Goal: Transaction & Acquisition: Purchase product/service

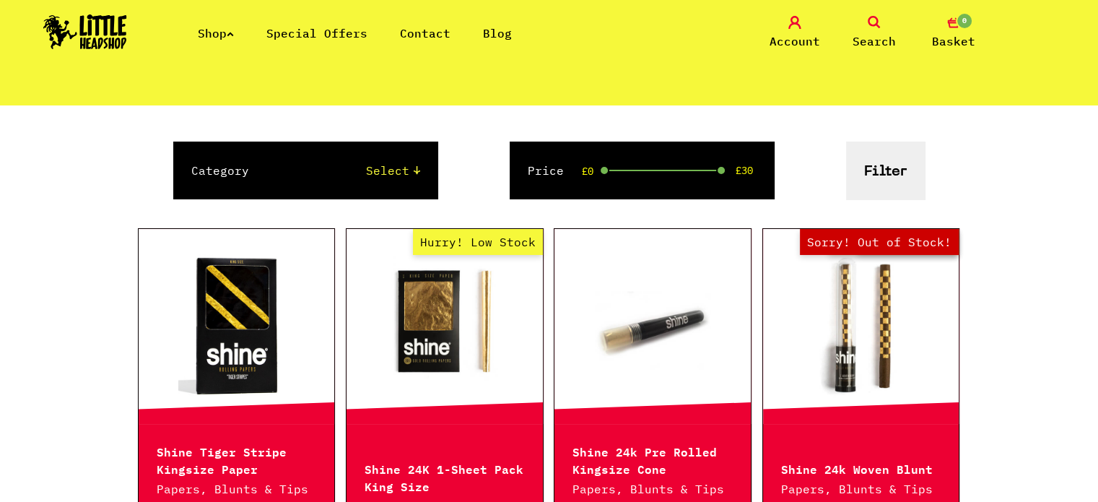
scroll to position [227, 0]
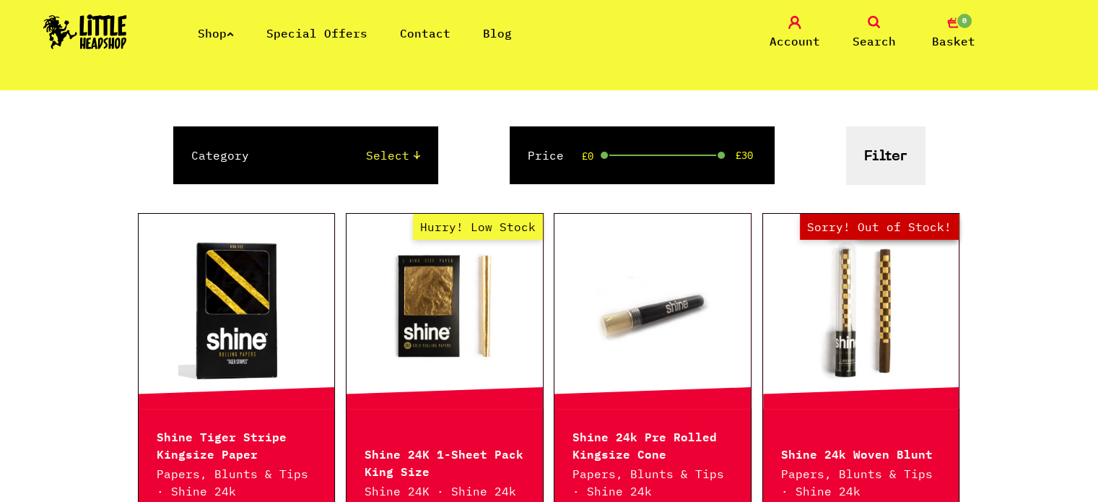
click at [440, 283] on link "Hurry! Low Stock" at bounding box center [445, 311] width 196 height 144
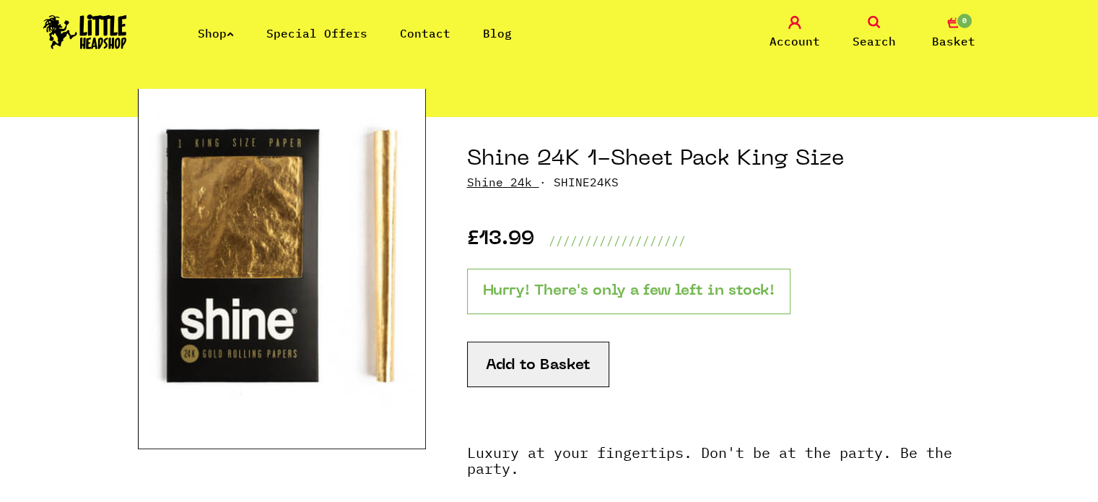
scroll to position [118, 0]
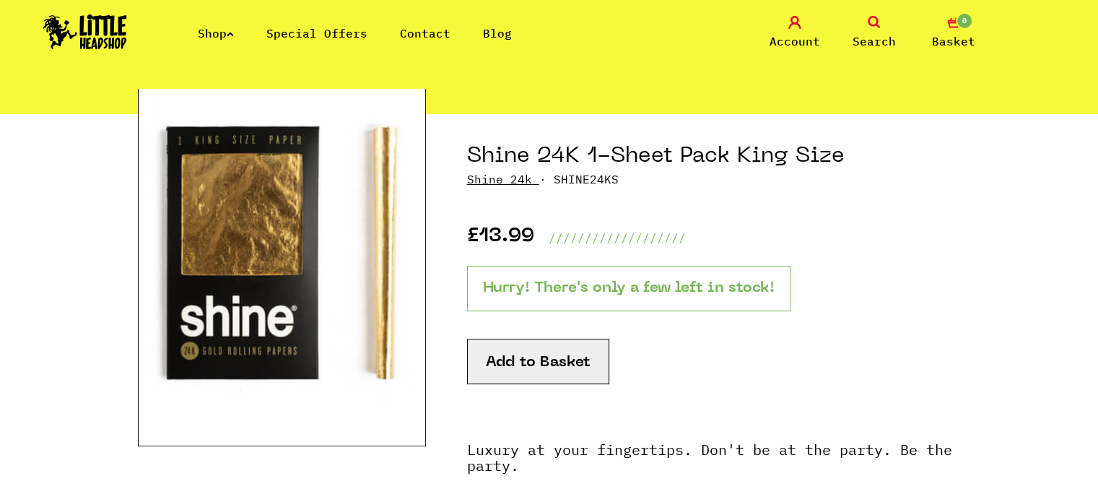
click at [545, 352] on button "Add to Basket" at bounding box center [538, 361] width 142 height 45
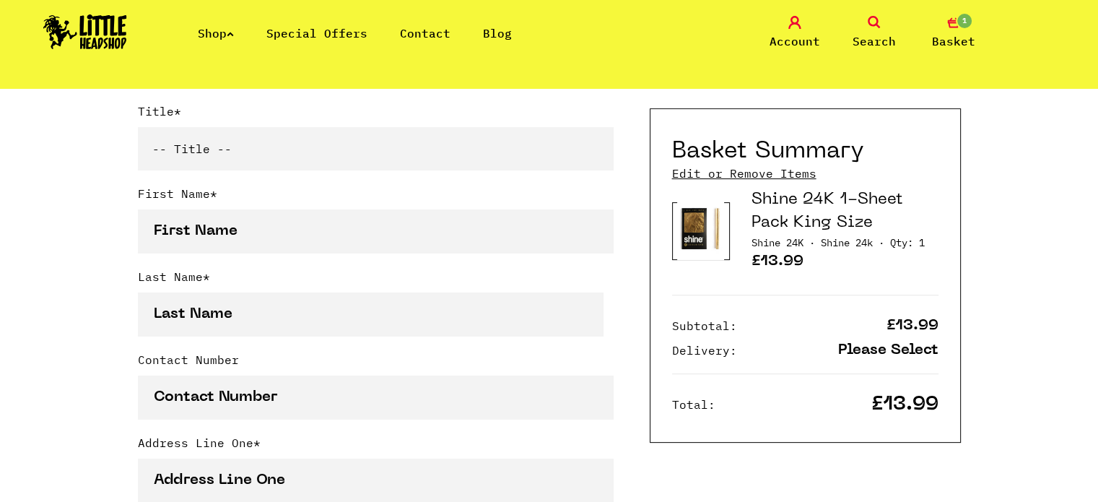
scroll to position [383, 0]
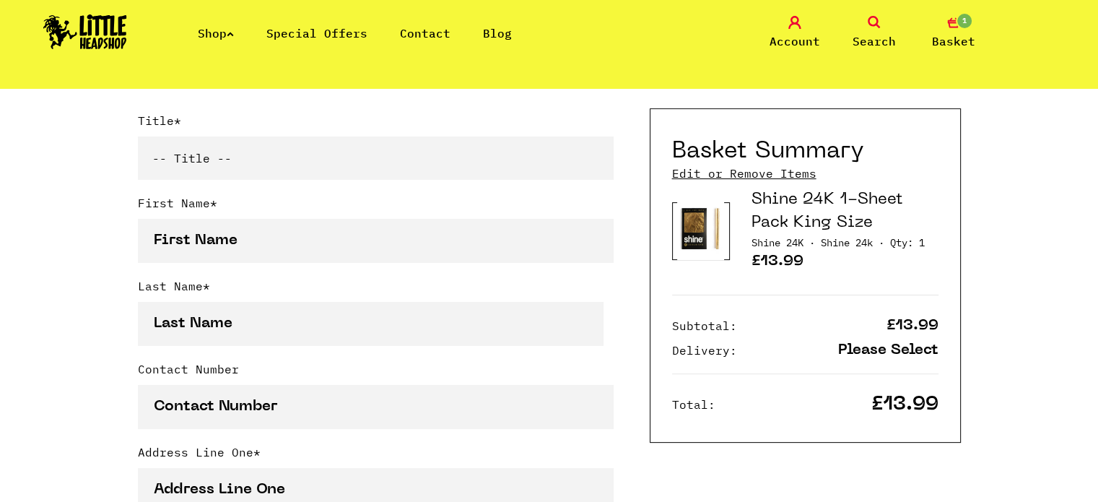
click at [219, 29] on link "Shop" at bounding box center [216, 33] width 36 height 14
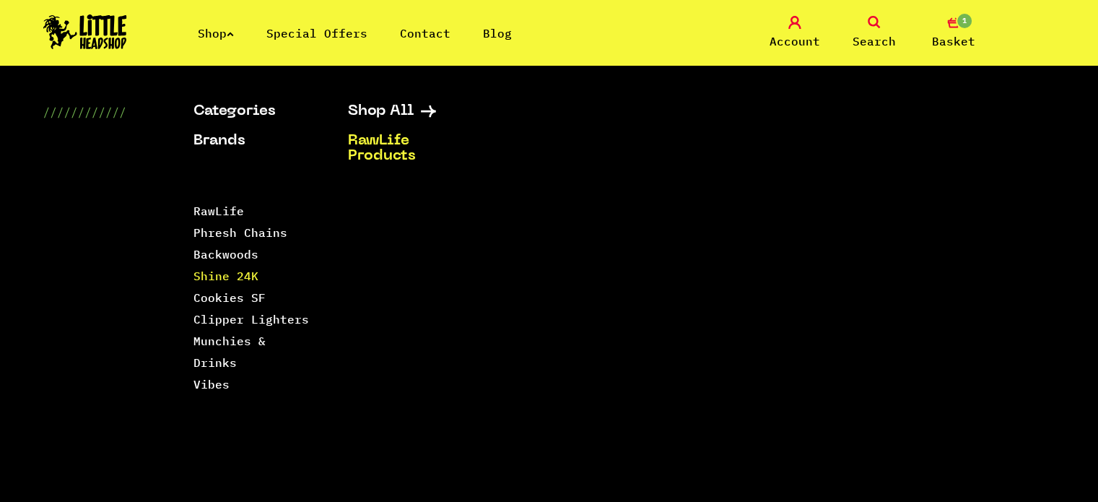
click at [246, 272] on link "Shine 24K" at bounding box center [226, 276] width 65 height 14
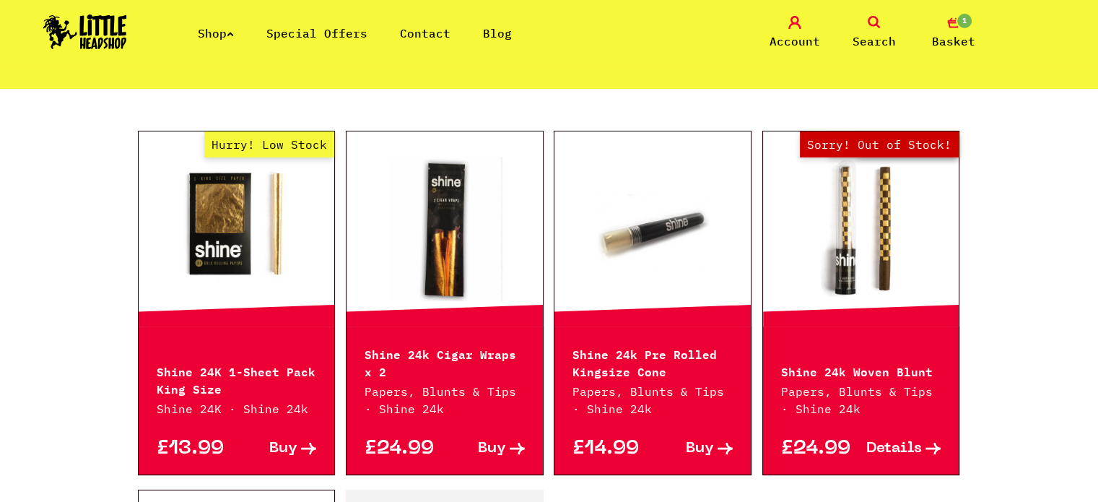
scroll to position [332, 0]
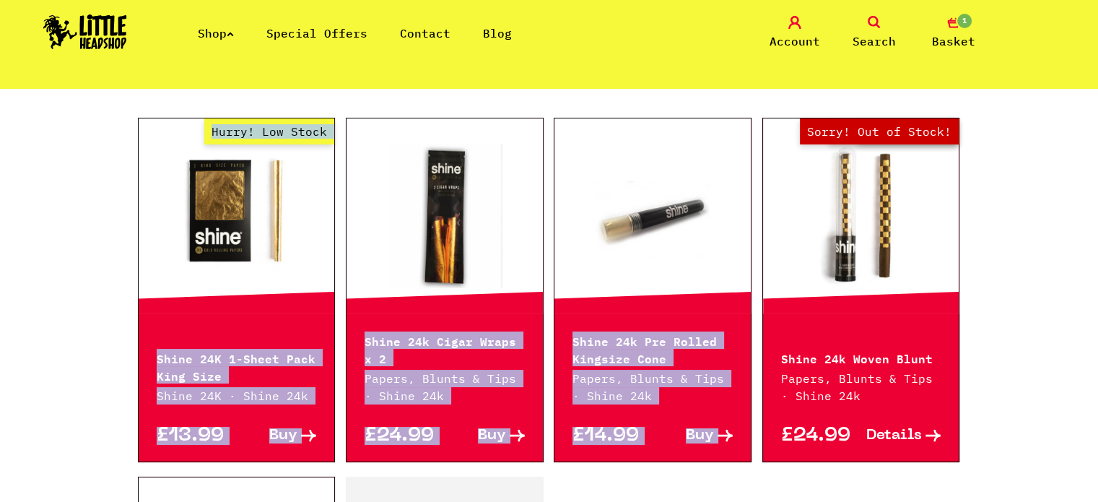
drag, startPoint x: 1081, startPoint y: 106, endPoint x: 1082, endPoint y: 124, distance: 18.1
click at [1082, 124] on div "Continue shopping Shine 24K //////////////////// Special Offers Brand Select Sh…" at bounding box center [549, 332] width 1098 height 1152
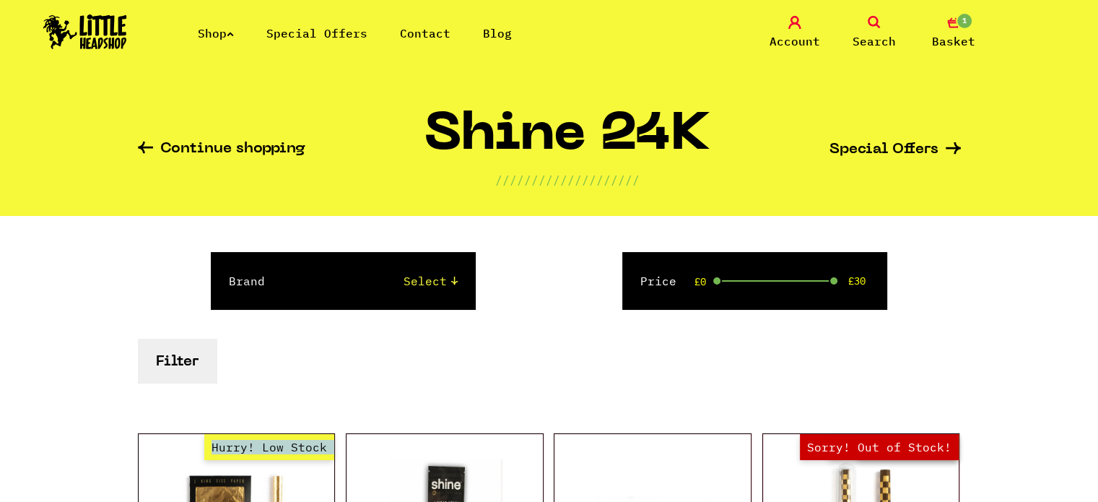
scroll to position [0, 0]
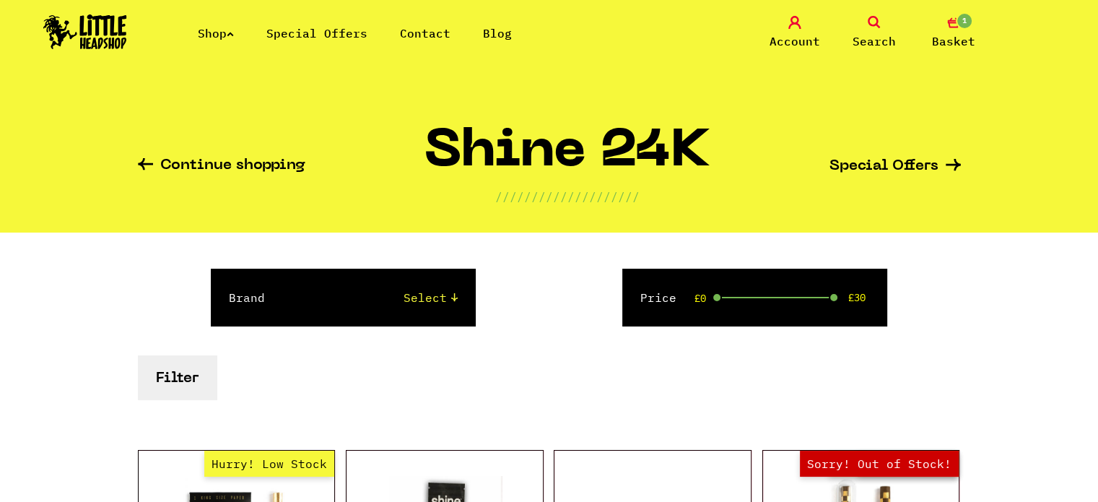
click at [222, 31] on link "Shop" at bounding box center [216, 33] width 36 height 14
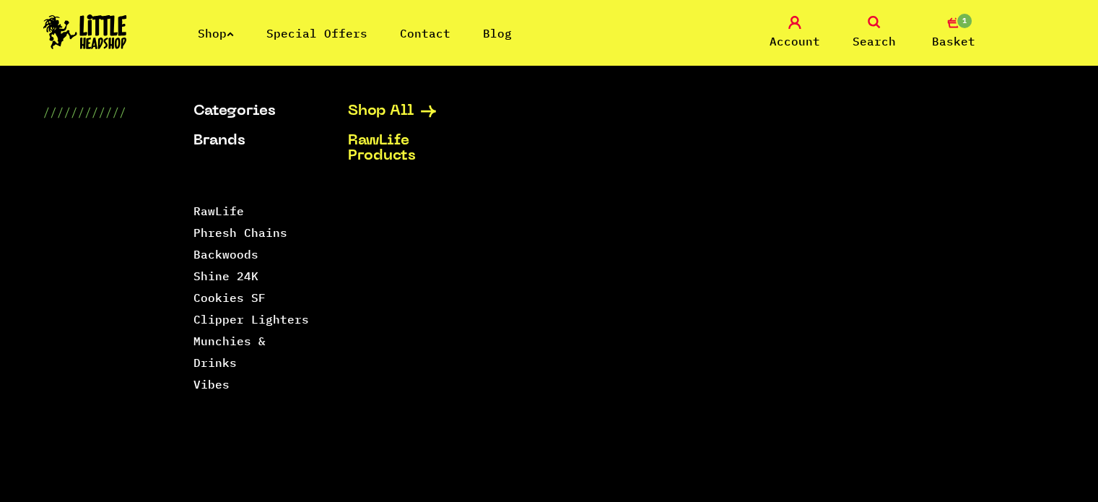
click at [373, 104] on link "Shop All" at bounding box center [407, 111] width 118 height 15
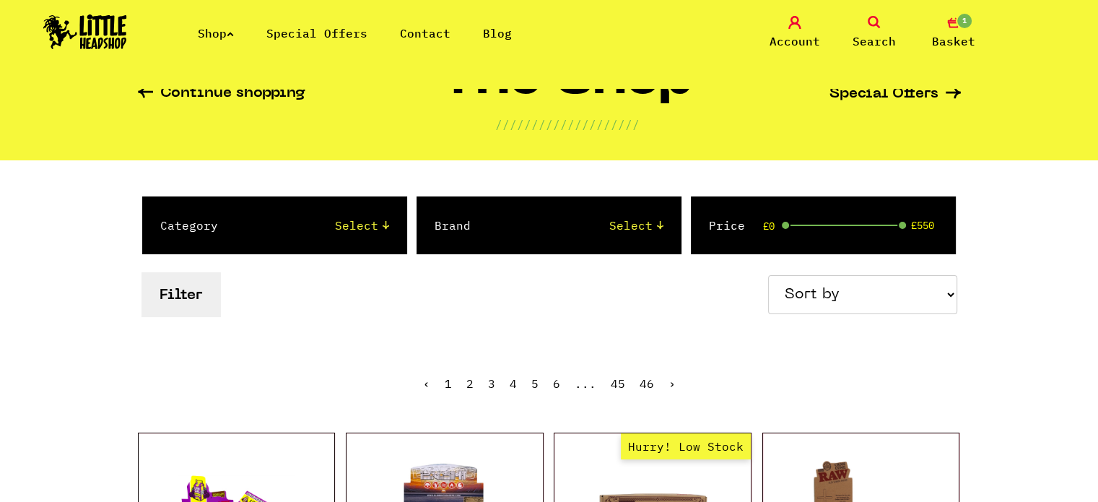
scroll to position [61, 0]
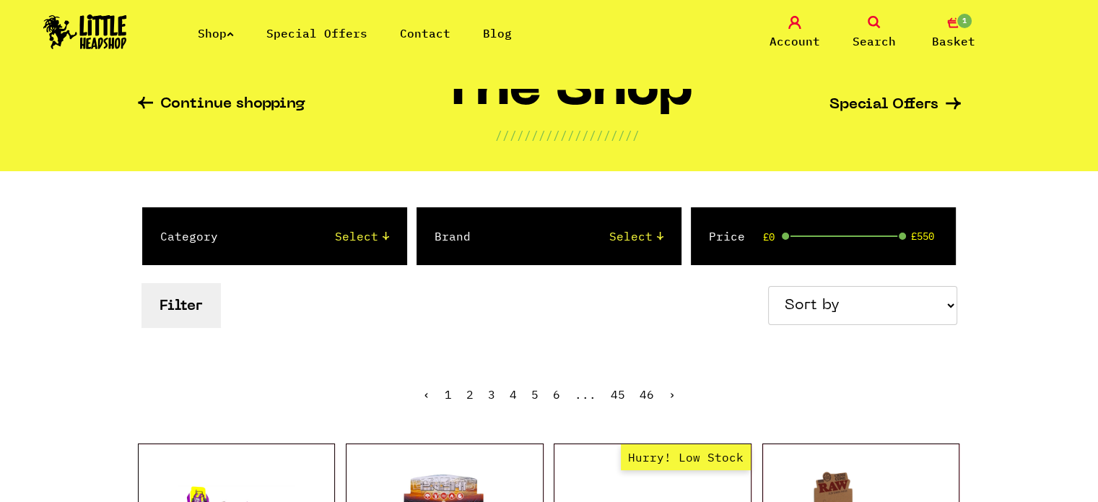
click at [387, 234] on select "Select 2 Piece 3 Piece 4 Piece 420/710 LIFE Acrylic Bongs Ashtrays Backwoods Ba…" at bounding box center [318, 235] width 142 height 17
click at [247, 227] on select "Select 2 Piece 3 Piece 4 Piece 420/710 LIFE Acrylic Bongs Ashtrays Backwoods Ba…" at bounding box center [318, 235] width 142 height 17
click at [379, 238] on select "Select 2 Piece 3 Piece 4 Piece 420/710 LIFE Acrylic Bongs Ashtrays Backwoods Ba…" at bounding box center [318, 235] width 142 height 17
select select "1"
click at [247, 227] on select "Select 2 Piece 3 Piece 4 Piece 420/710 LIFE Acrylic Bongs Ashtrays Backwoods Ba…" at bounding box center [318, 235] width 142 height 17
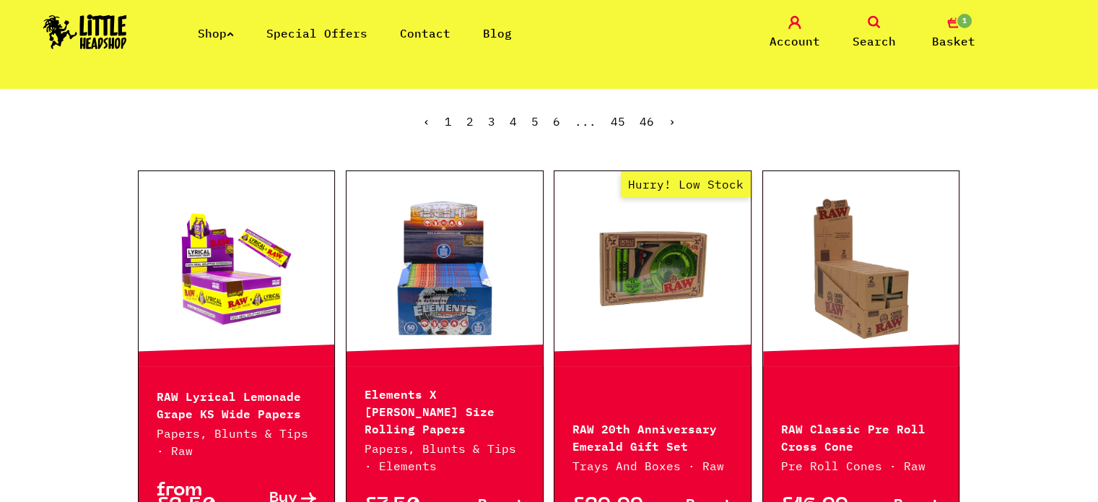
scroll to position [398, 0]
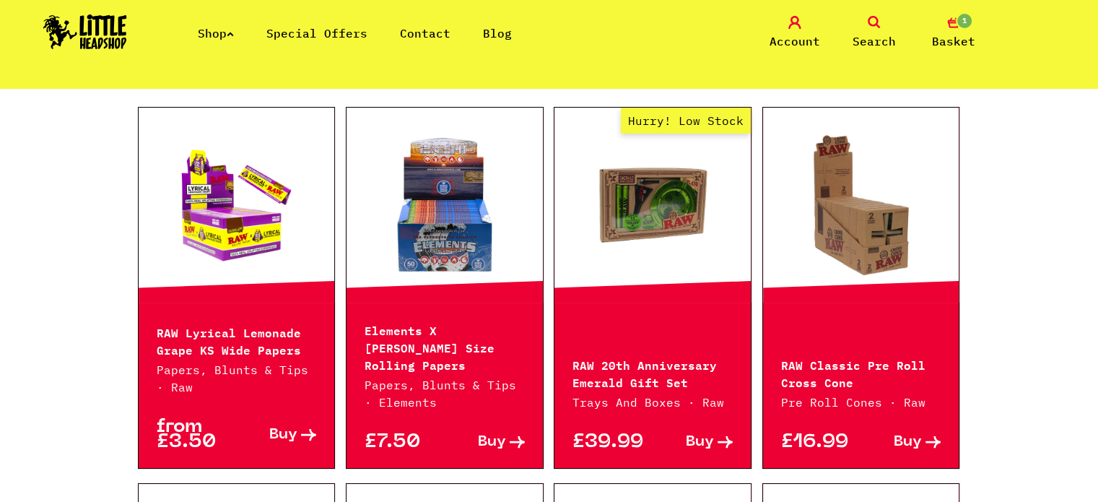
click at [462, 196] on link at bounding box center [445, 205] width 196 height 144
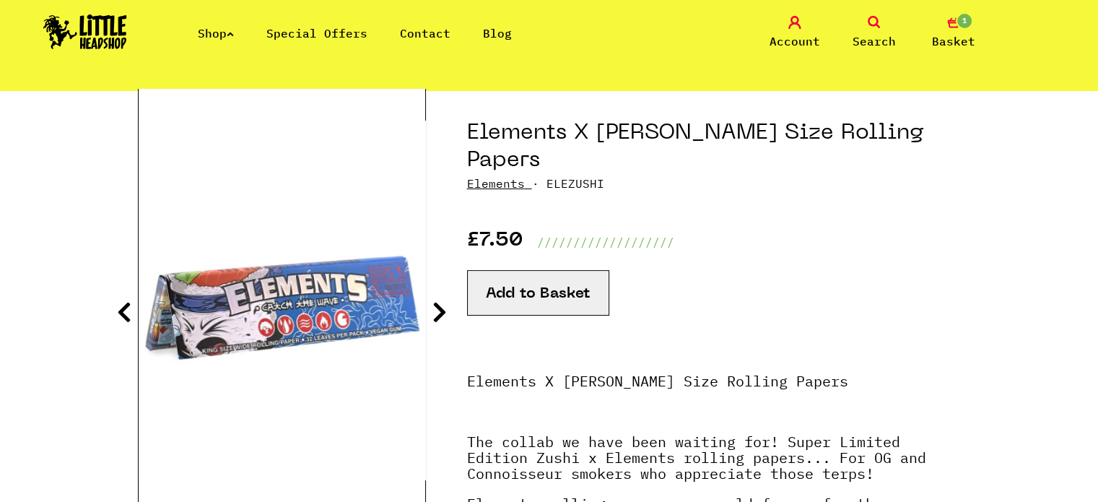
scroll to position [97, 0]
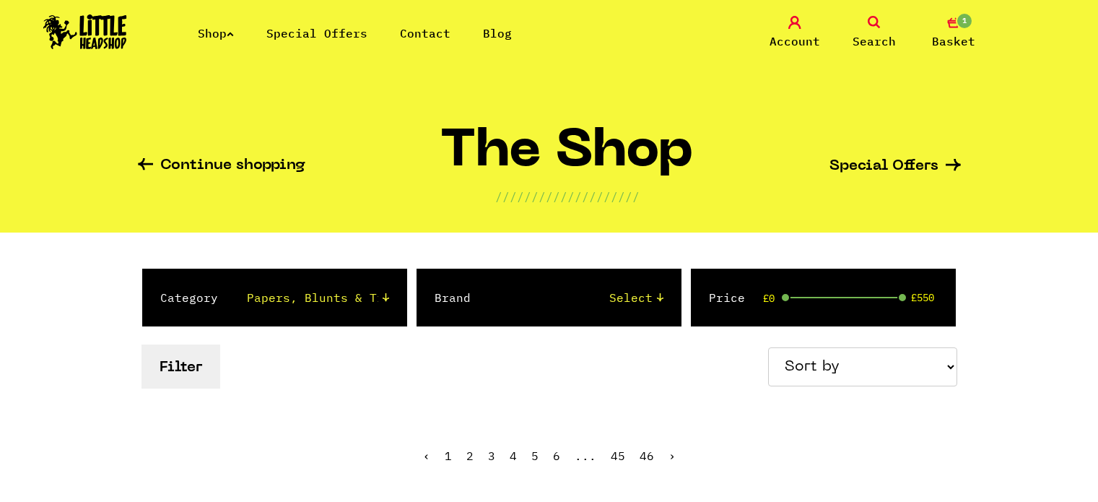
select select "1"
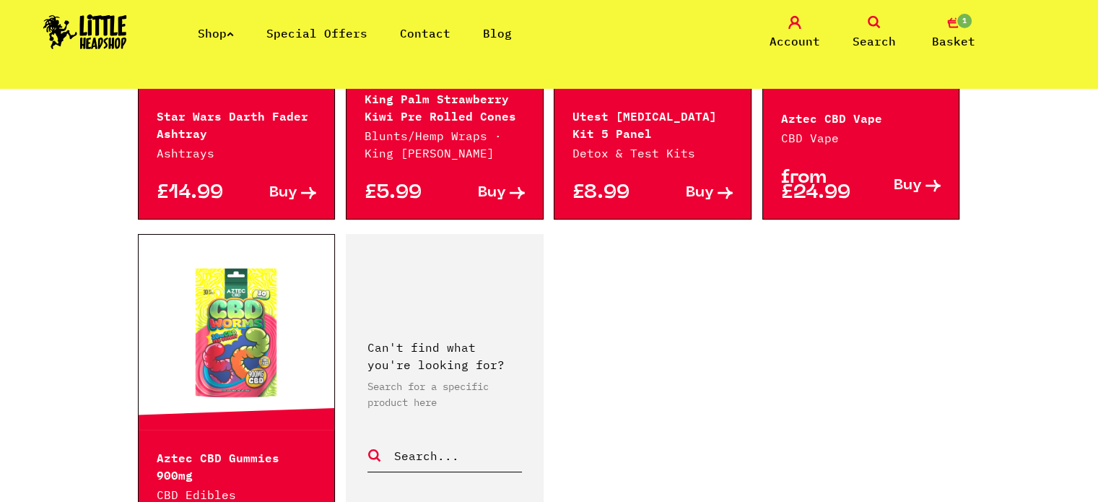
scroll to position [2357, 0]
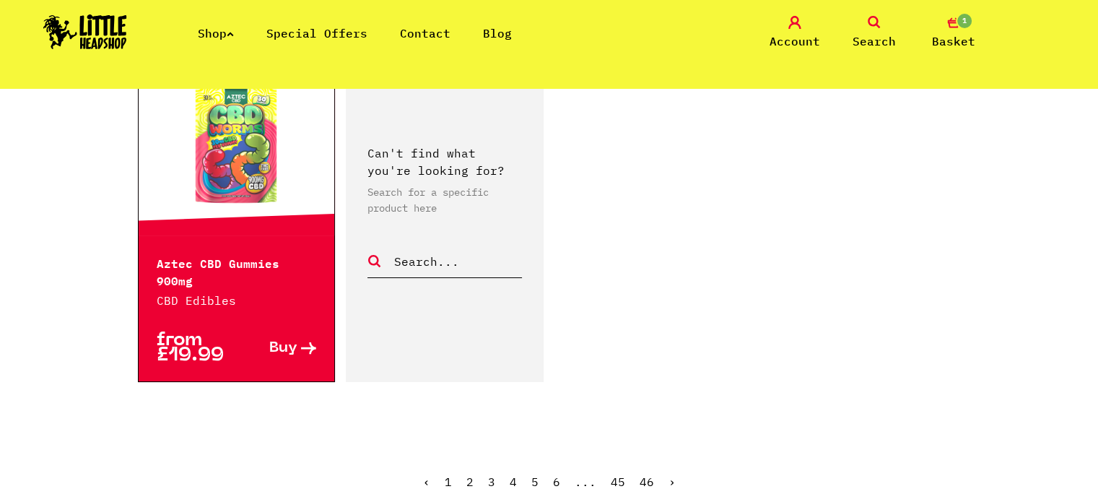
click at [470, 474] on link "2" at bounding box center [470, 481] width 7 height 14
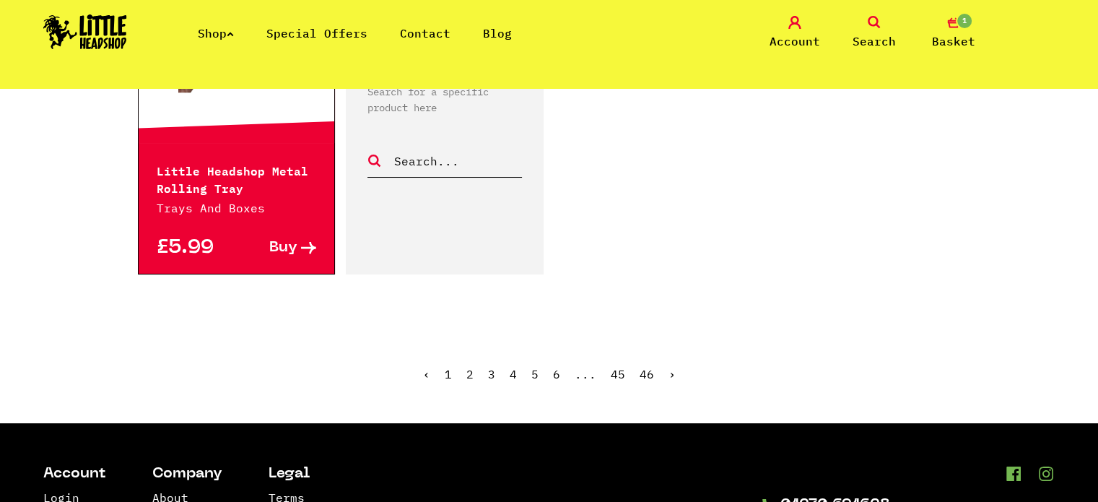
scroll to position [2341, 0]
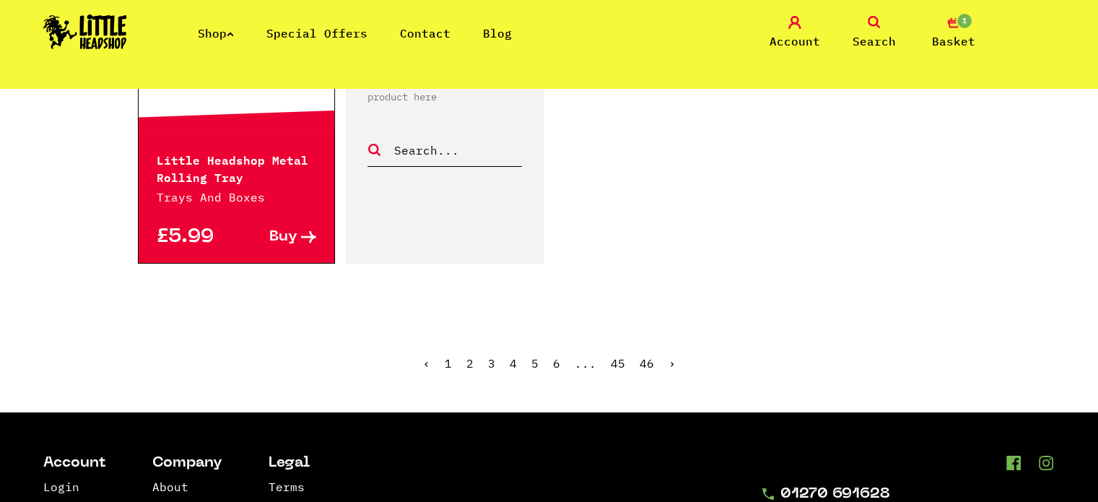
click at [511, 360] on link "4" at bounding box center [513, 363] width 7 height 14
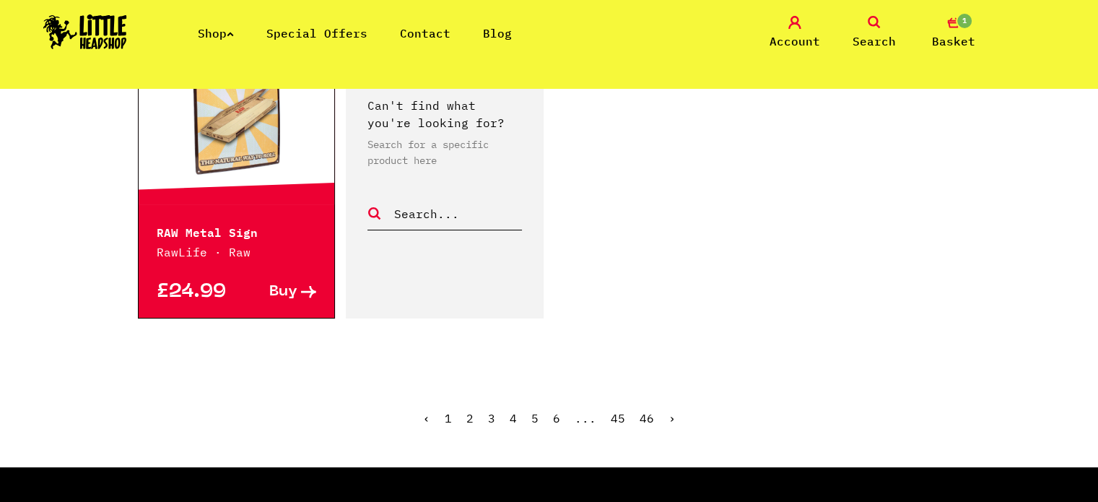
scroll to position [2302, 0]
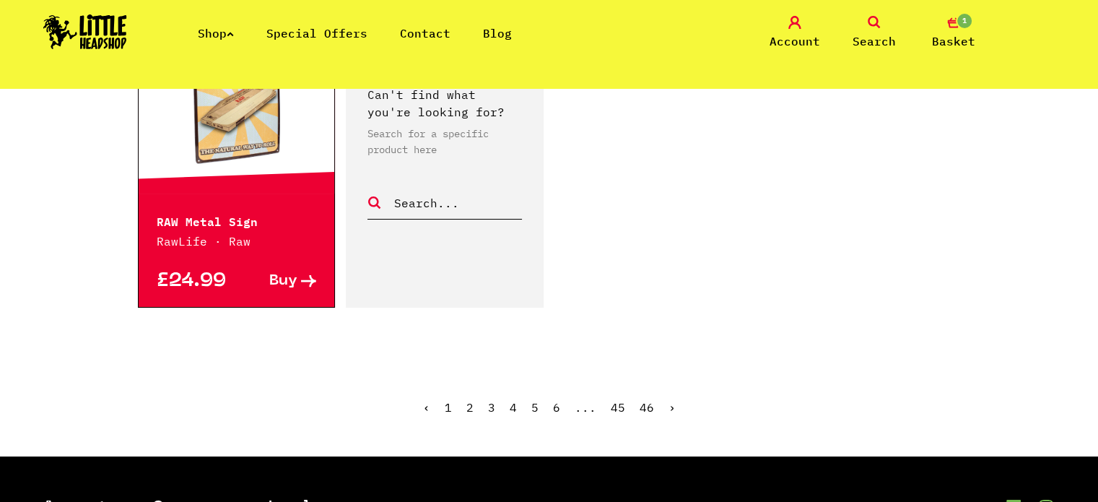
click at [532, 400] on link "5" at bounding box center [535, 407] width 7 height 14
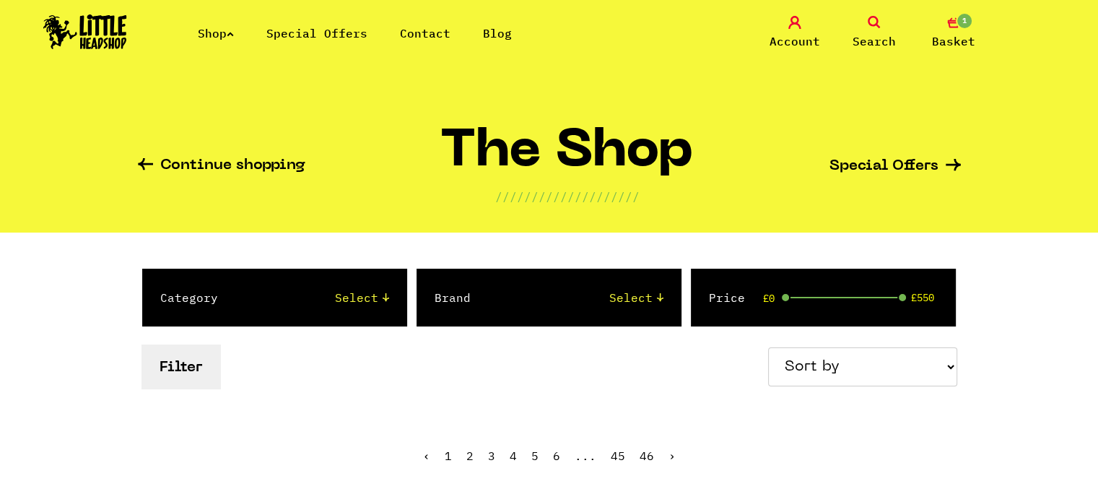
click at [383, 294] on select "Select 2 Piece 3 Piece 4 Piece 420/710 LIFE Acrylic Bongs Ashtrays Backwoods Ba…" at bounding box center [318, 297] width 142 height 17
select select "1"
click at [247, 289] on select "Select 2 Piece 3 Piece 4 Piece 420/710 LIFE Acrylic Bongs Ashtrays Backwoods Ba…" at bounding box center [318, 297] width 142 height 17
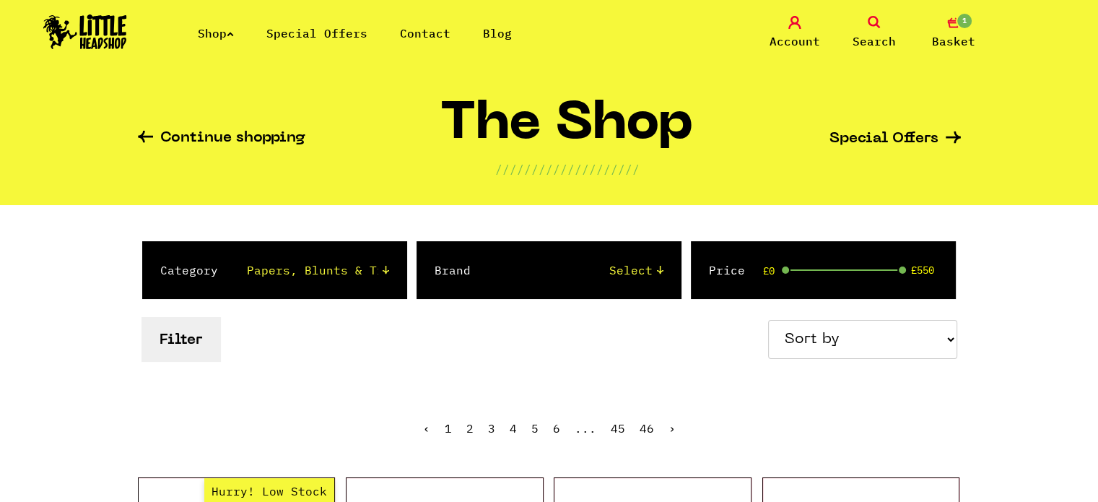
scroll to position [35, 0]
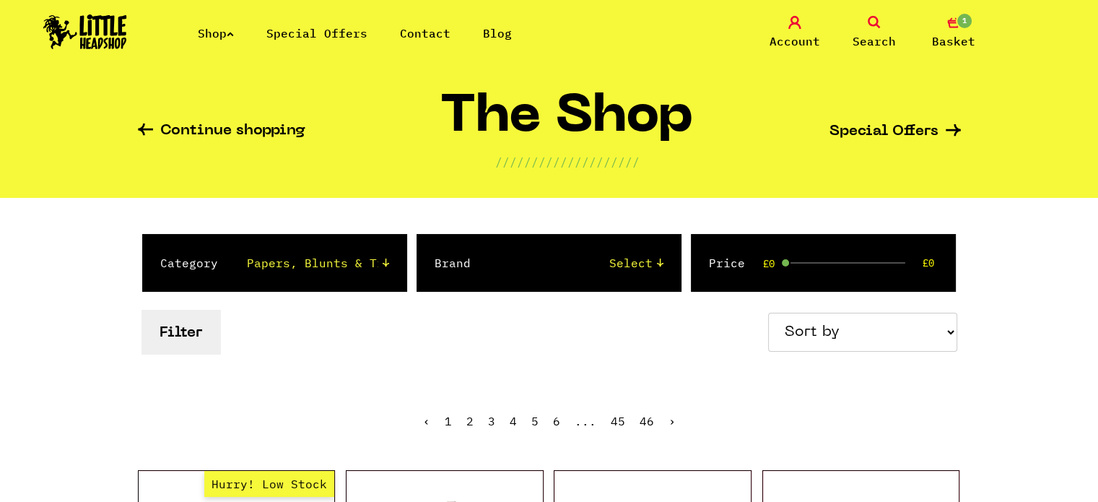
drag, startPoint x: 901, startPoint y: 260, endPoint x: 786, endPoint y: 267, distance: 115.8
click at [786, 267] on div "Price £0 £0" at bounding box center [823, 263] width 265 height 58
click at [165, 336] on button "Filter" at bounding box center [181, 332] width 79 height 44
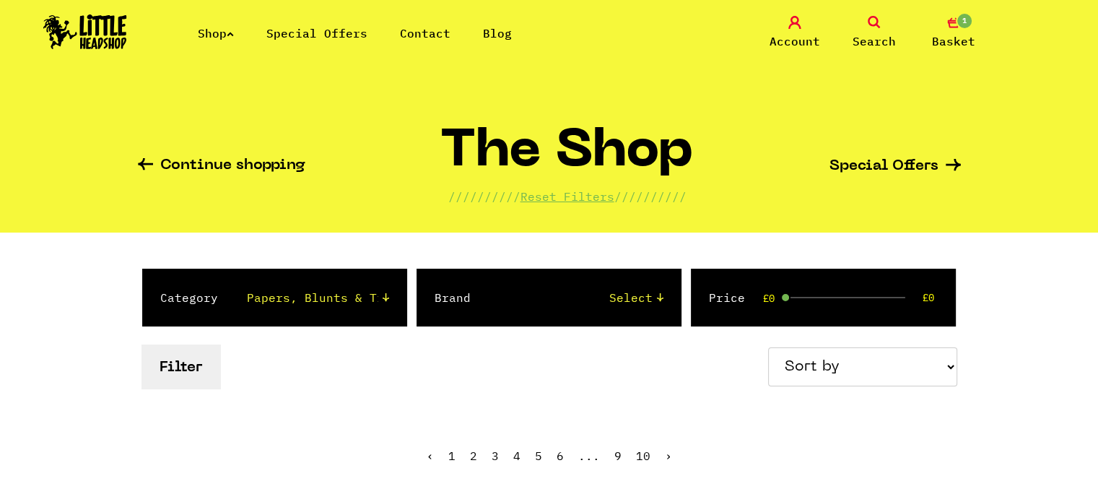
click at [959, 31] on link "1 Basket" at bounding box center [954, 33] width 72 height 34
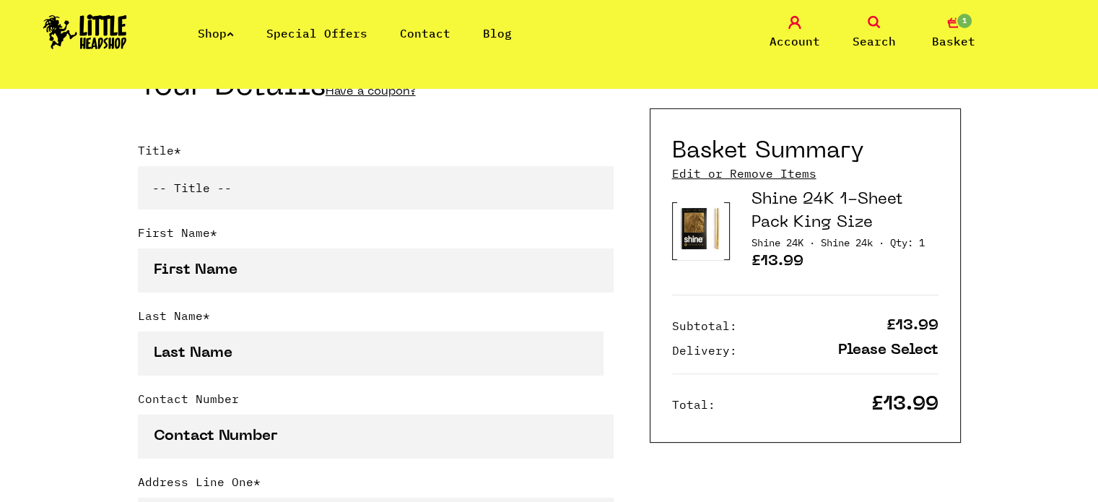
scroll to position [324, 0]
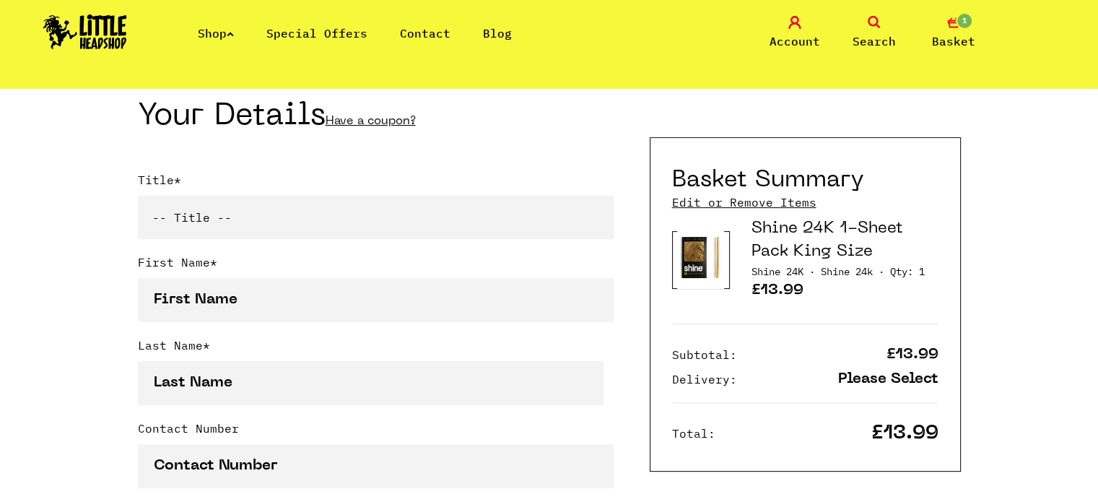
click at [544, 217] on select "-- Title -- Mr Mrs Ms Miss Dr Prof" at bounding box center [376, 217] width 476 height 43
select select "mrs"
click at [138, 198] on select "-- Title -- Mr Mrs Ms Miss Dr Prof" at bounding box center [376, 217] width 476 height 43
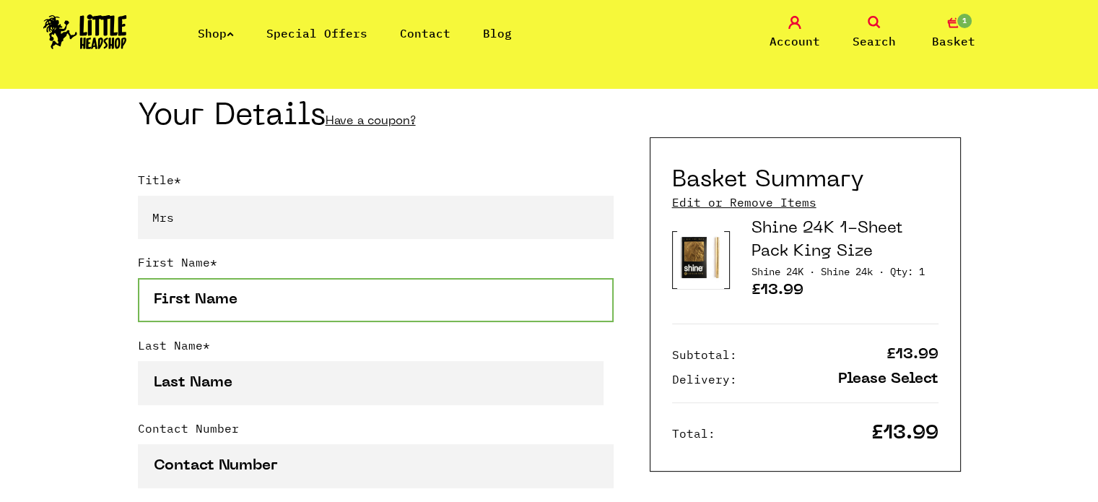
click at [352, 307] on input "First Name *" at bounding box center [376, 300] width 476 height 44
type input "[PERSON_NAME]"
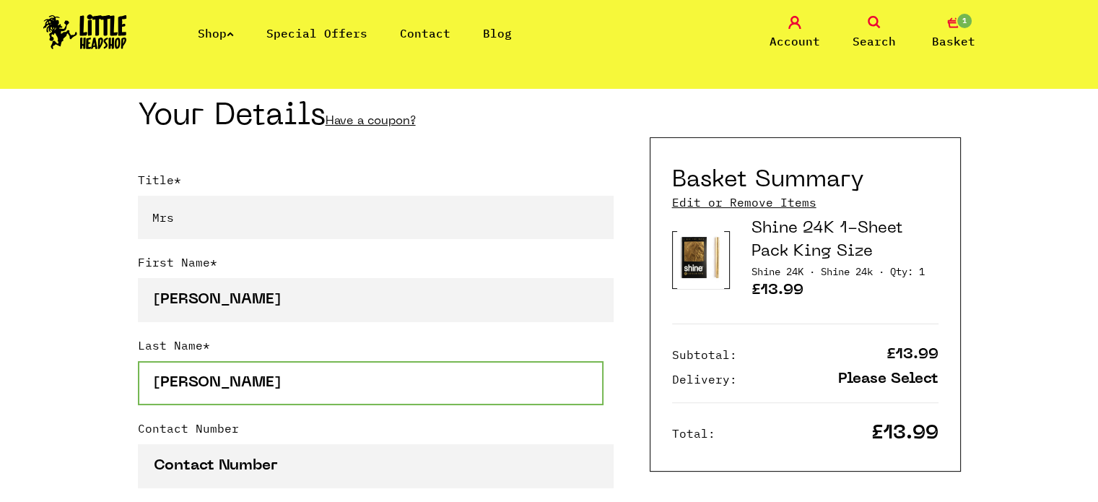
type input "07388102278"
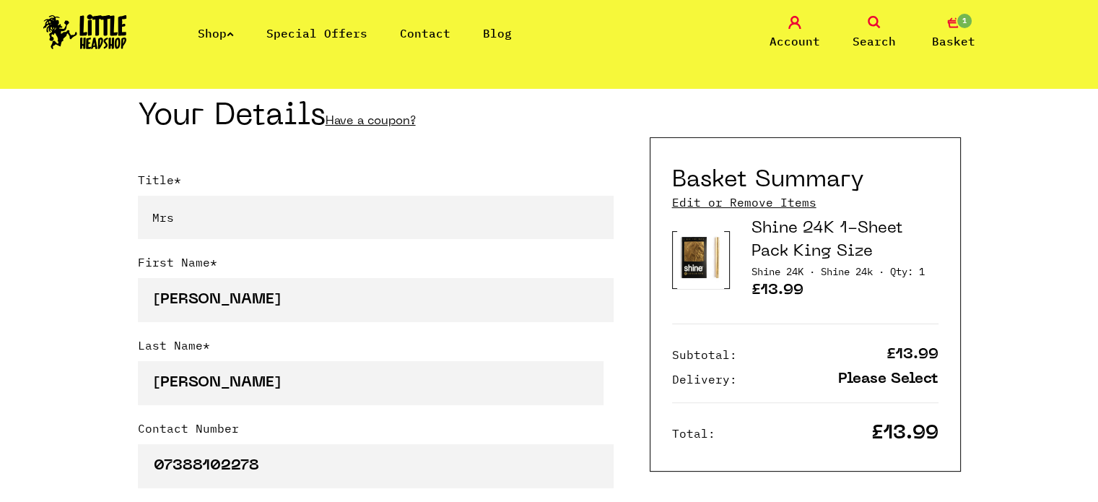
type input "[STREET_ADDRESS]"
type input "Huddersfield"
select select "826"
type input "HD2 1PD"
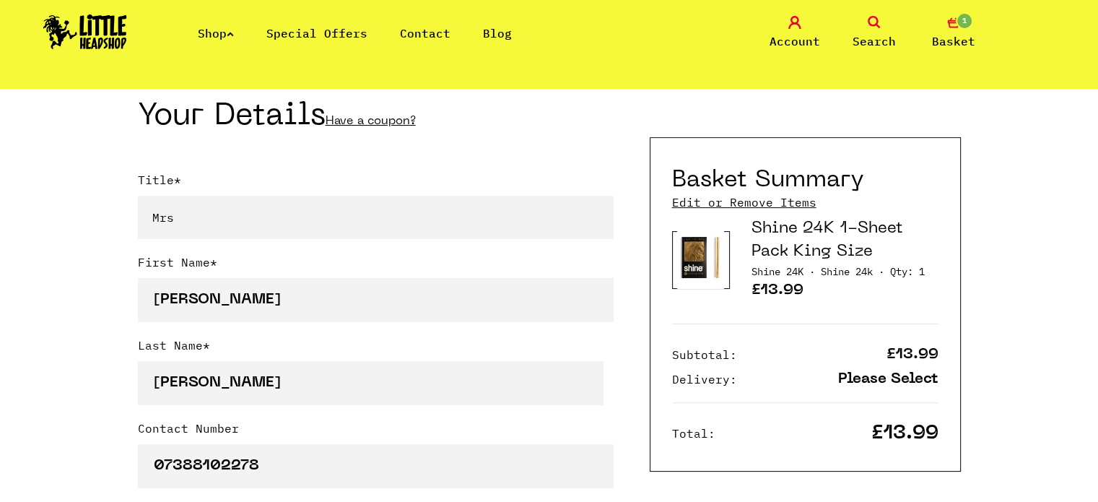
type input "saloty43@gmail.com"
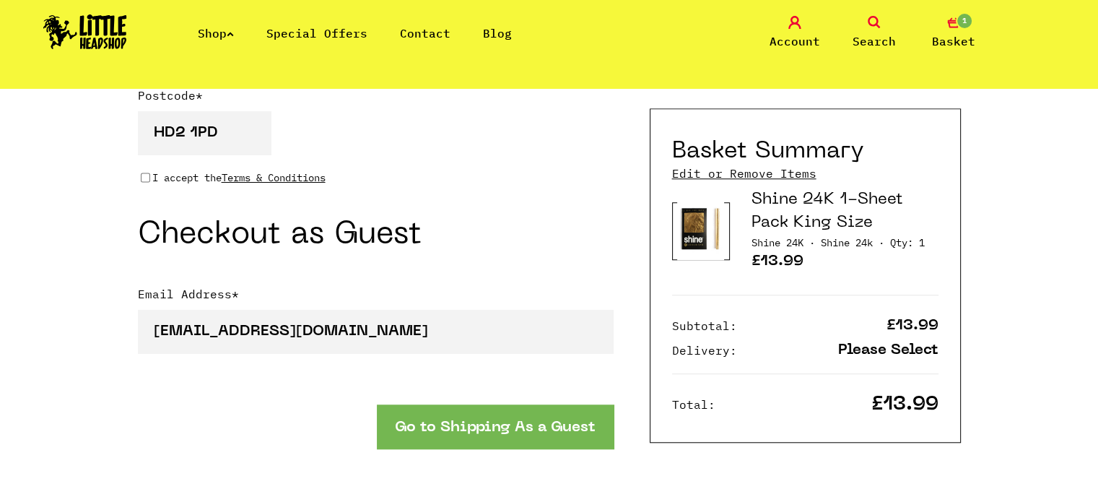
scroll to position [1277, 0]
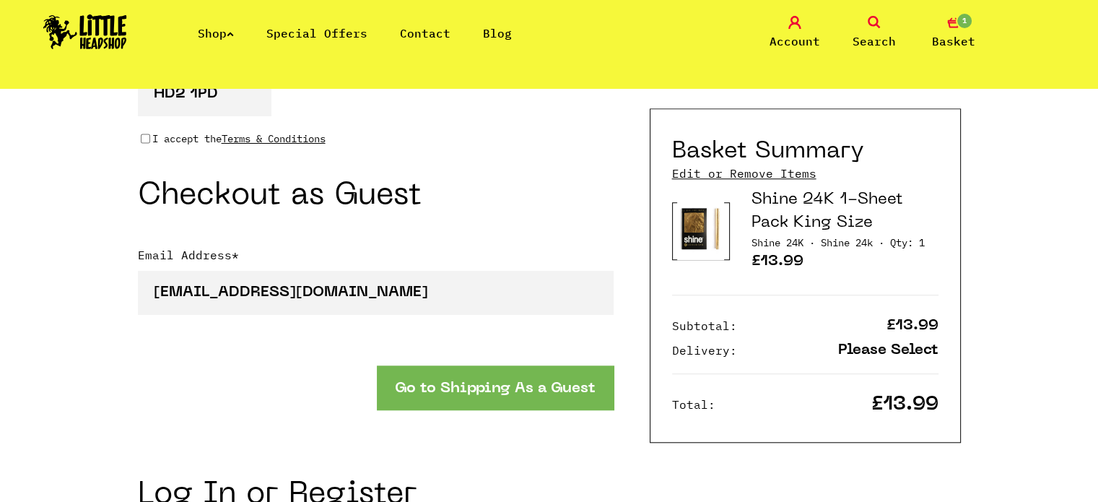
click at [529, 376] on button "Go to Shipping As a Guest" at bounding box center [495, 387] width 237 height 44
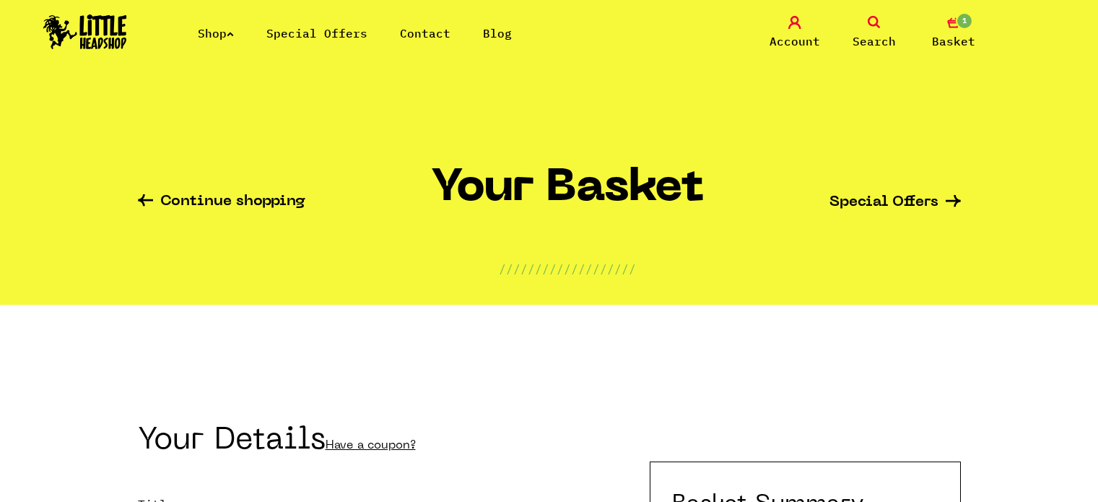
select select "mrs"
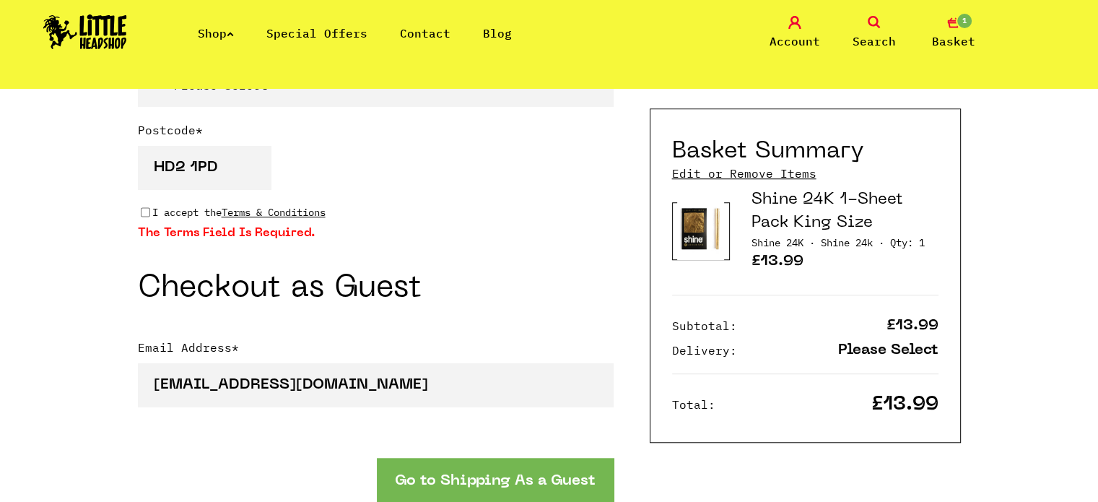
scroll to position [1193, 0]
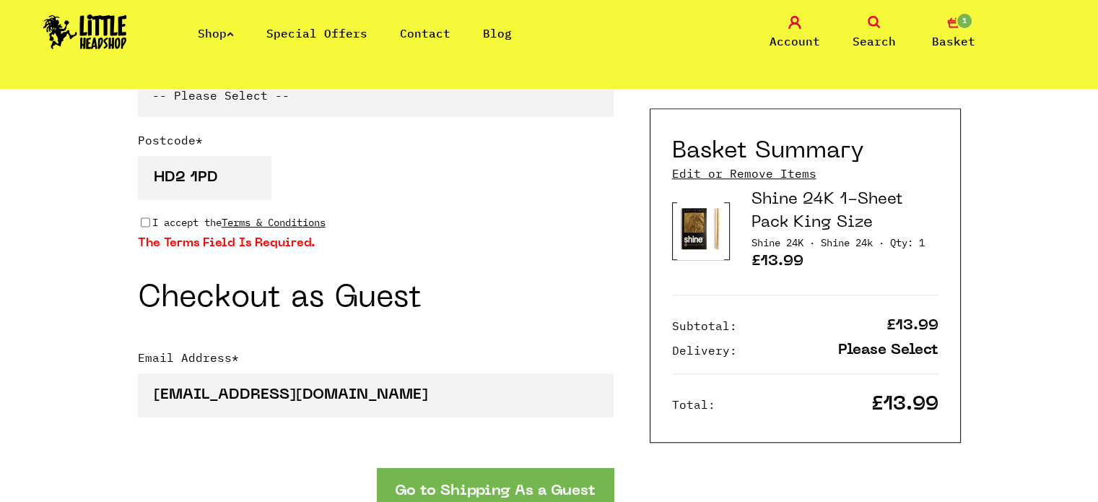
click at [141, 221] on input "I accept the Terms & Conditions" at bounding box center [145, 223] width 9 height 12
checkbox input "true"
click at [421, 480] on button "Go to Shipping As a Guest" at bounding box center [495, 490] width 237 height 44
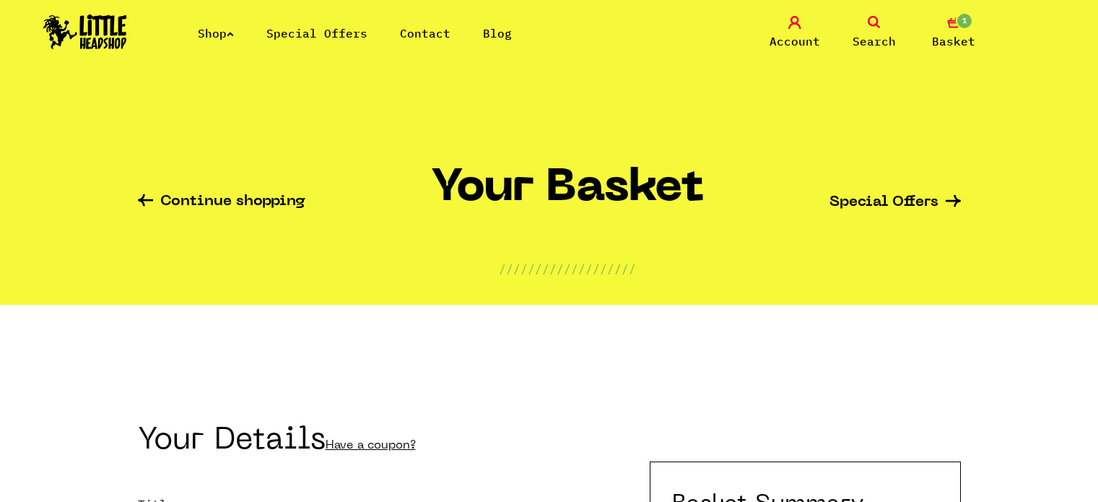
select select "mrs"
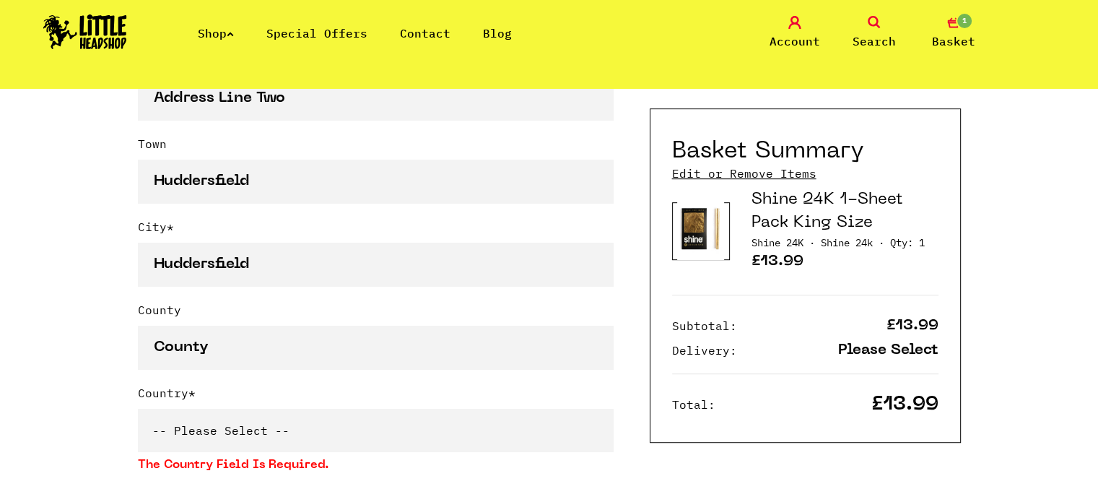
scroll to position [991, 0]
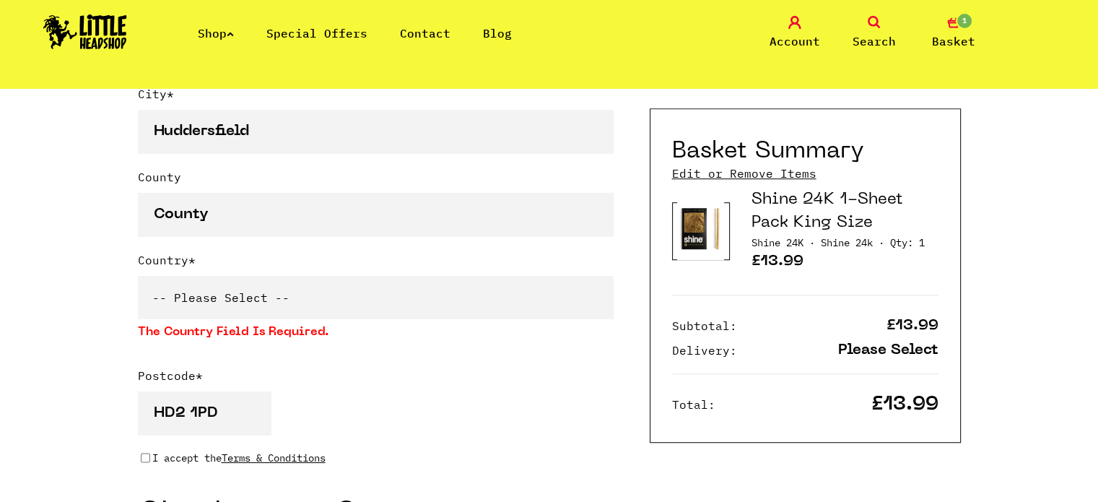
click at [407, 286] on select "-- Please Select -- [GEOGRAPHIC_DATA] [GEOGRAPHIC_DATA] [GEOGRAPHIC_DATA] [GEOG…" at bounding box center [376, 297] width 476 height 43
select select "826"
click at [138, 276] on select "-- Please Select -- [GEOGRAPHIC_DATA] [GEOGRAPHIC_DATA] [GEOGRAPHIC_DATA] [GEOG…" at bounding box center [376, 297] width 476 height 43
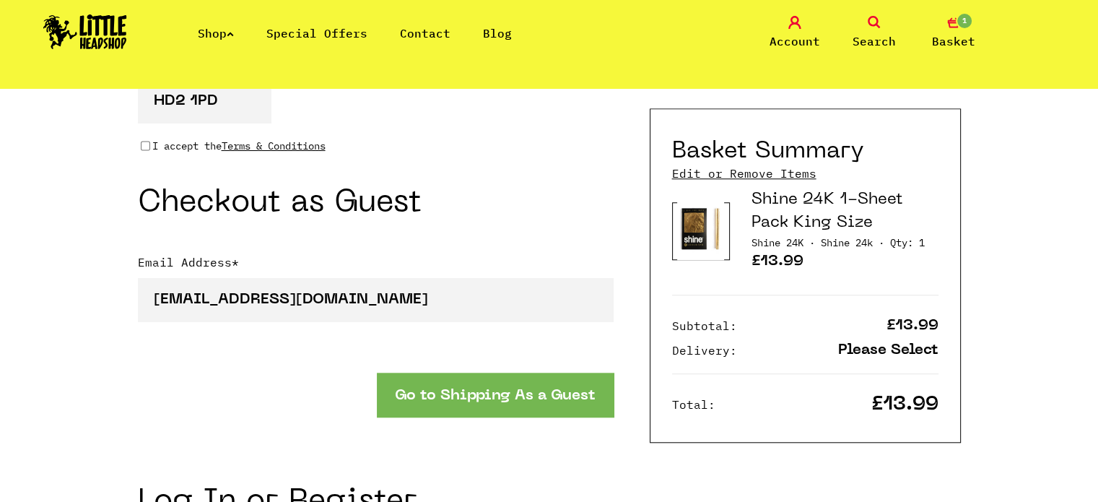
scroll to position [1390, 0]
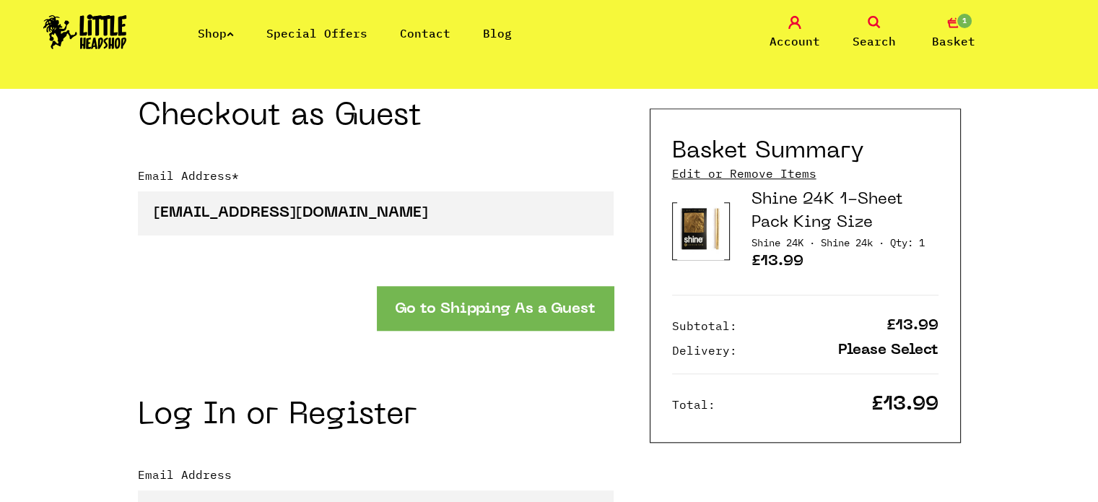
click at [487, 296] on button "Go to Shipping As a Guest" at bounding box center [495, 308] width 237 height 44
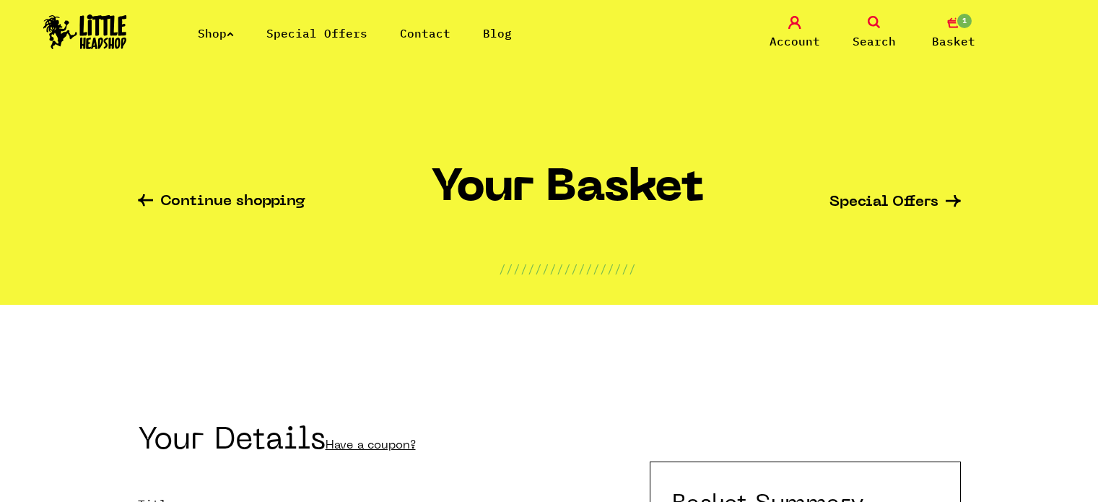
select select "mrs"
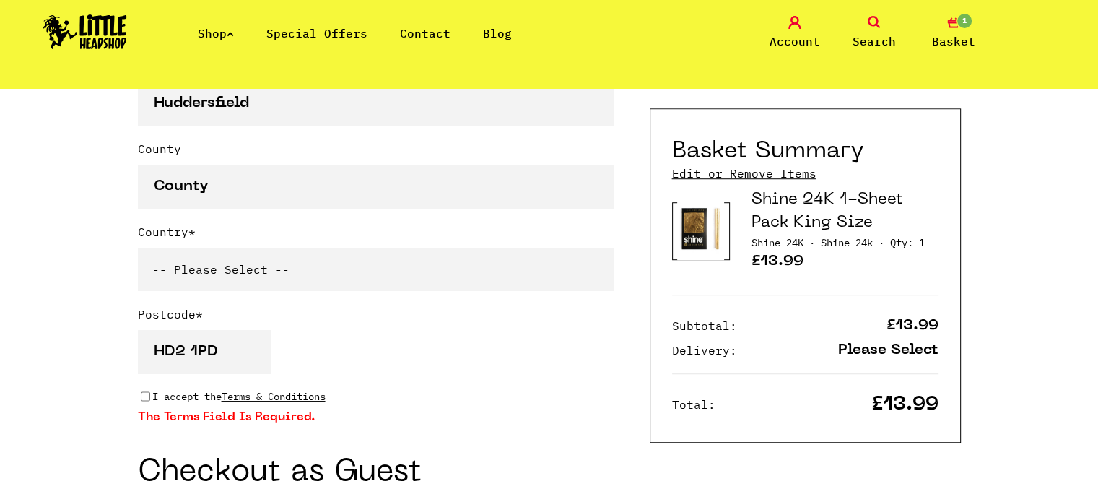
scroll to position [1026, 0]
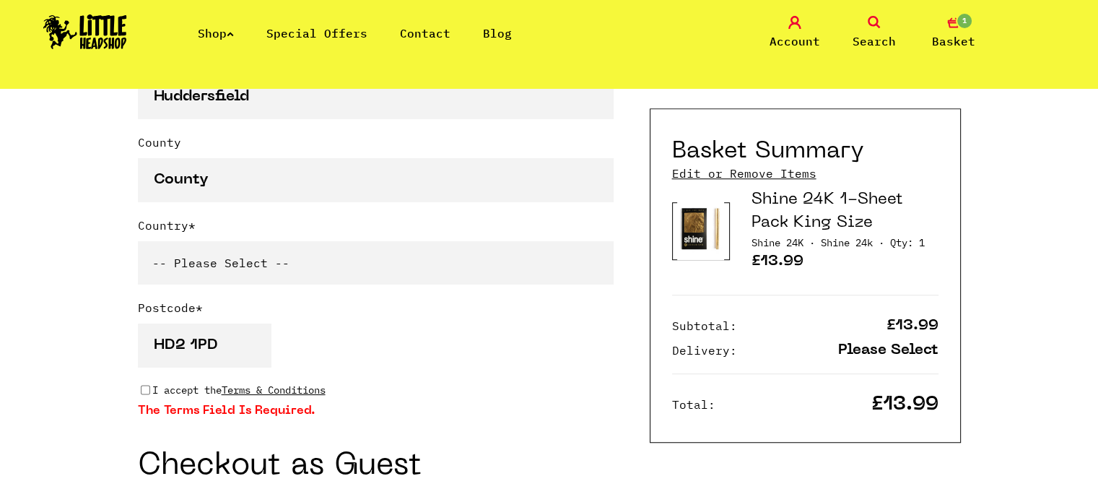
click at [142, 394] on div "I accept the Terms & Conditions" at bounding box center [376, 390] width 476 height 16
click at [147, 386] on input "I accept the Terms & Conditions" at bounding box center [145, 390] width 9 height 12
checkbox input "true"
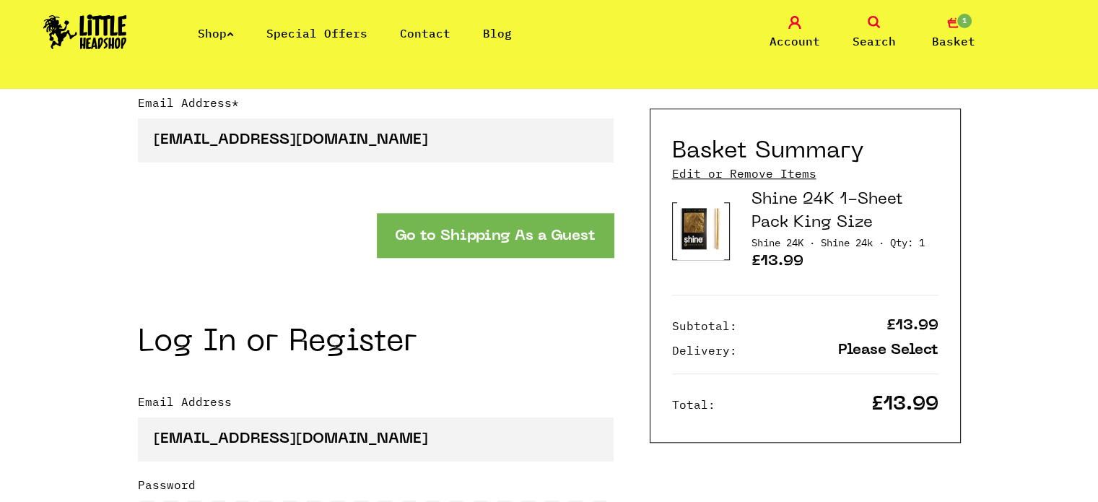
scroll to position [1451, 0]
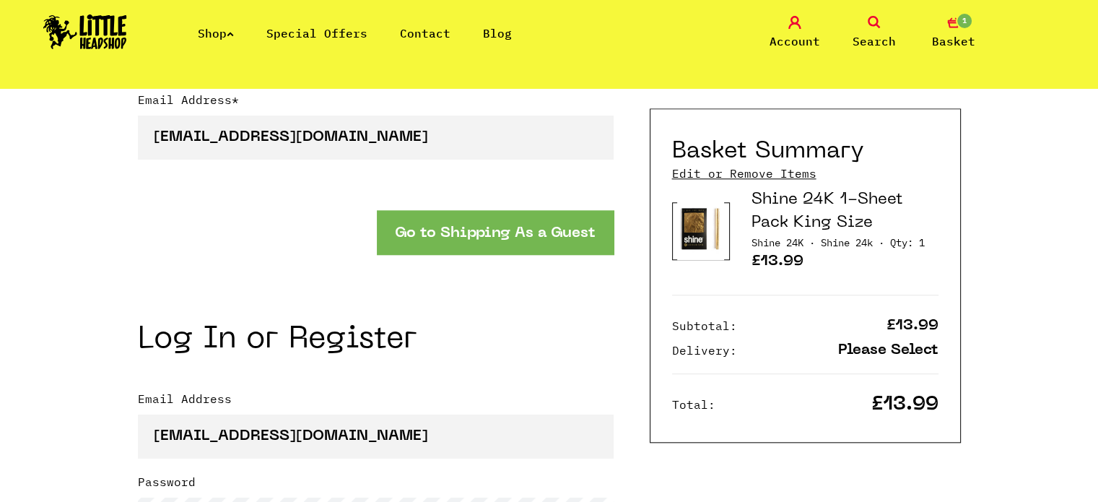
click at [561, 234] on button "Go to Shipping As a Guest" at bounding box center [495, 232] width 237 height 44
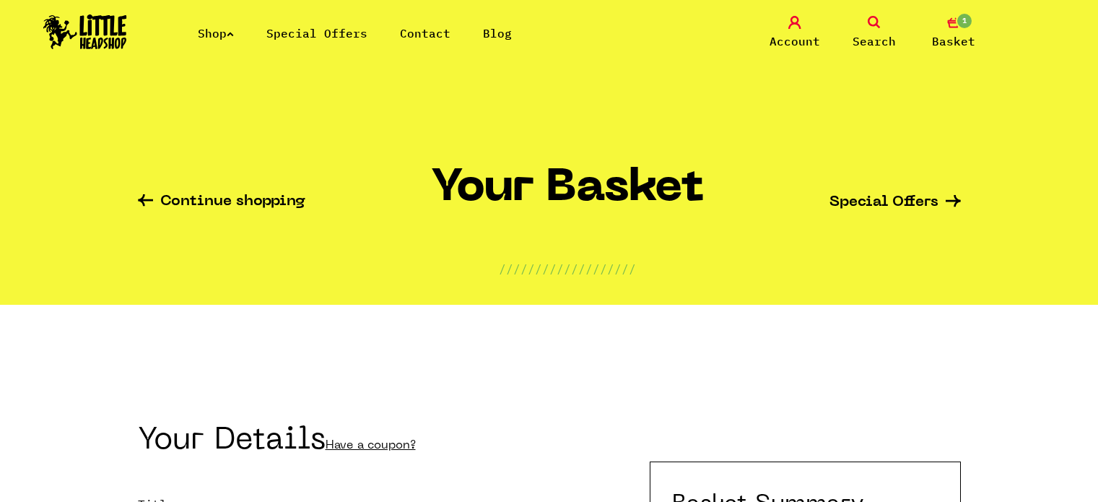
select select "mrs"
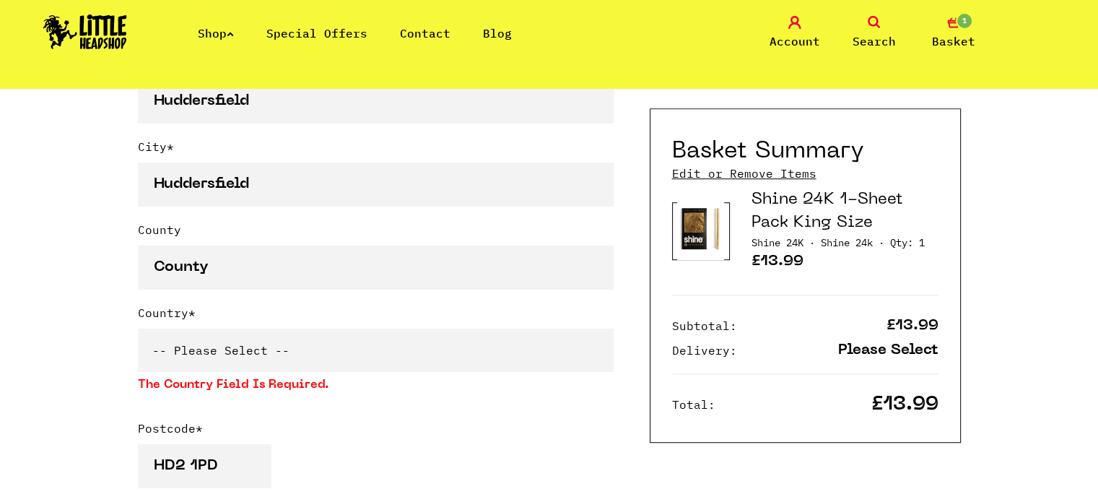
scroll to position [971, 0]
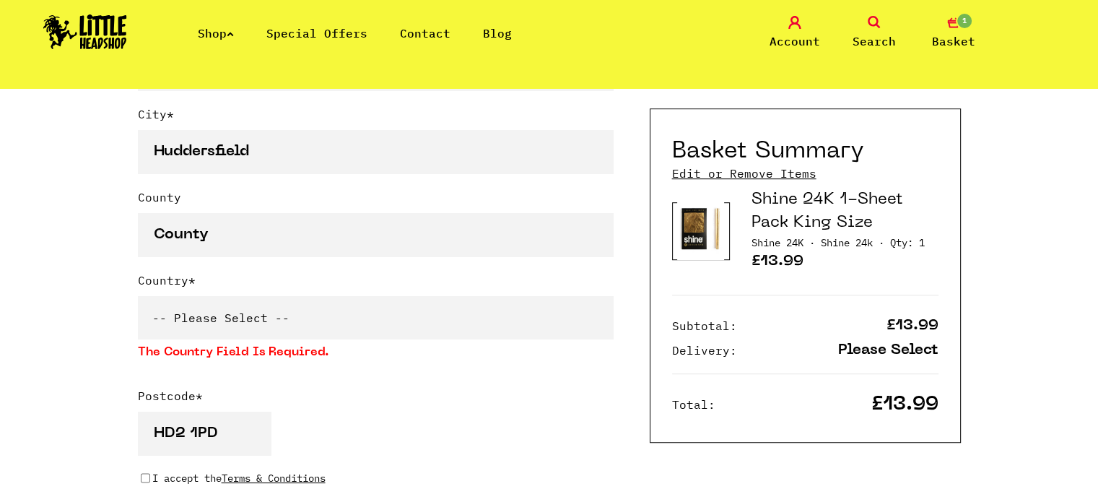
click at [558, 303] on select "-- Please Select -- United Kingdom Sweden Spain Slovenia Romania Portugal Polan…" at bounding box center [376, 317] width 476 height 43
select select "826"
click at [138, 296] on select "-- Please Select -- United Kingdom Sweden Spain Slovenia Romania Portugal Polan…" at bounding box center [376, 317] width 476 height 43
click at [142, 476] on input "I accept the Terms & Conditions" at bounding box center [145, 478] width 9 height 12
checkbox input "true"
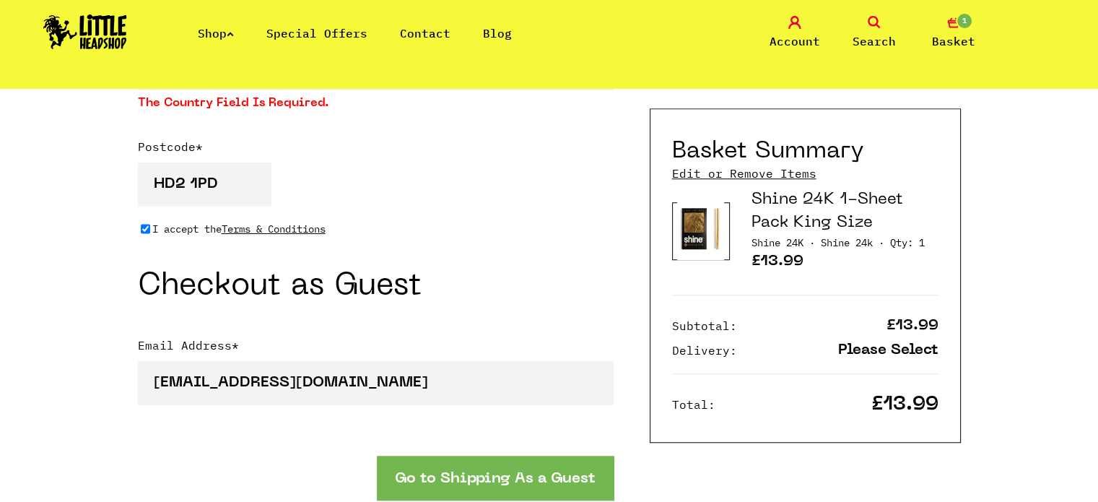
scroll to position [1263, 0]
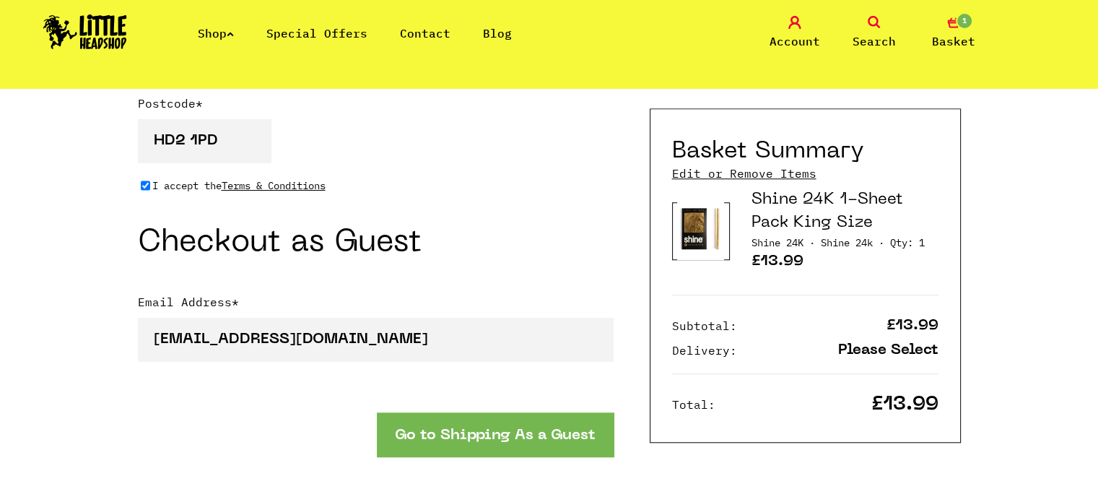
click at [524, 433] on button "Go to Shipping As a Guest" at bounding box center [495, 434] width 237 height 44
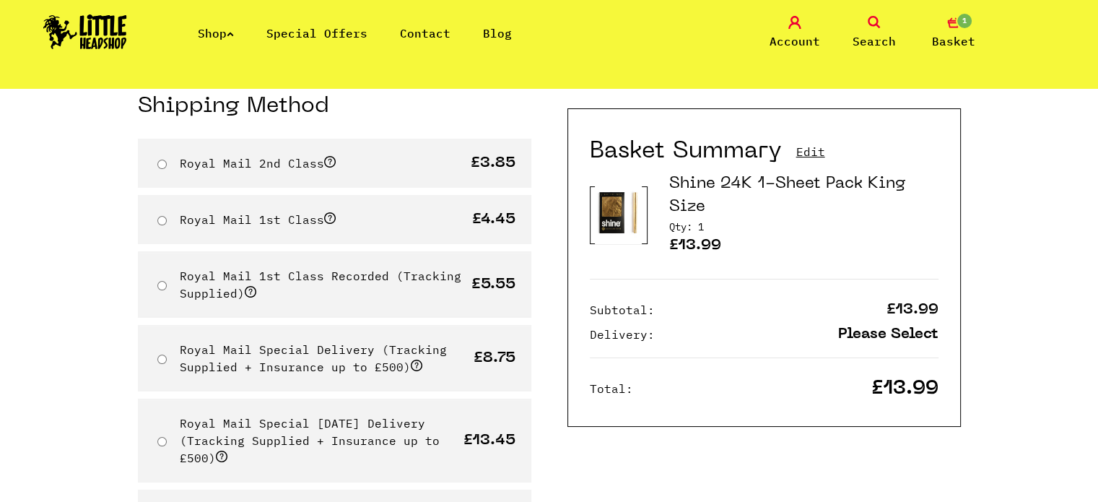
scroll to position [130, 0]
click at [160, 282] on input "Royal Mail 1st Class Recorded (Tracking Supplied)" at bounding box center [161, 286] width 9 height 9
radio input "true"
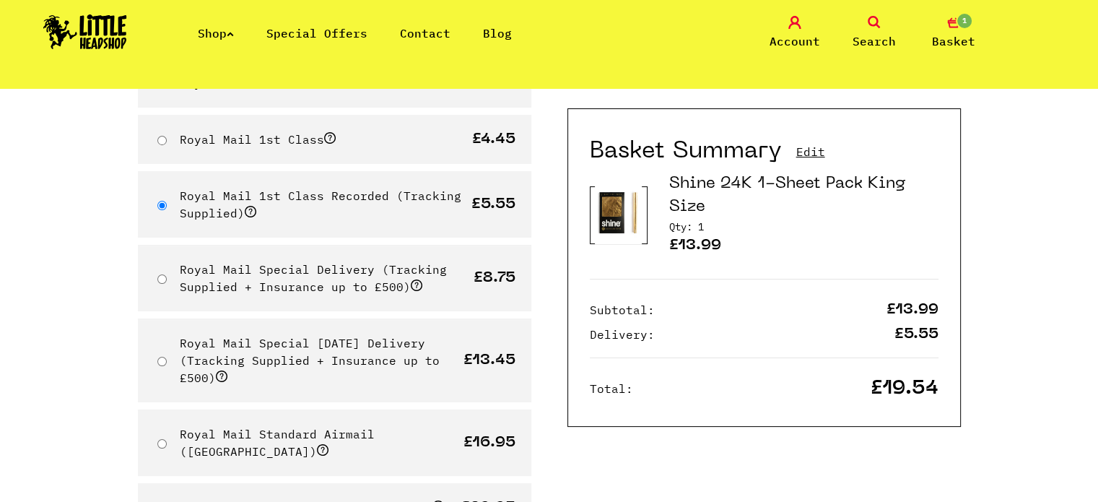
scroll to position [205, 0]
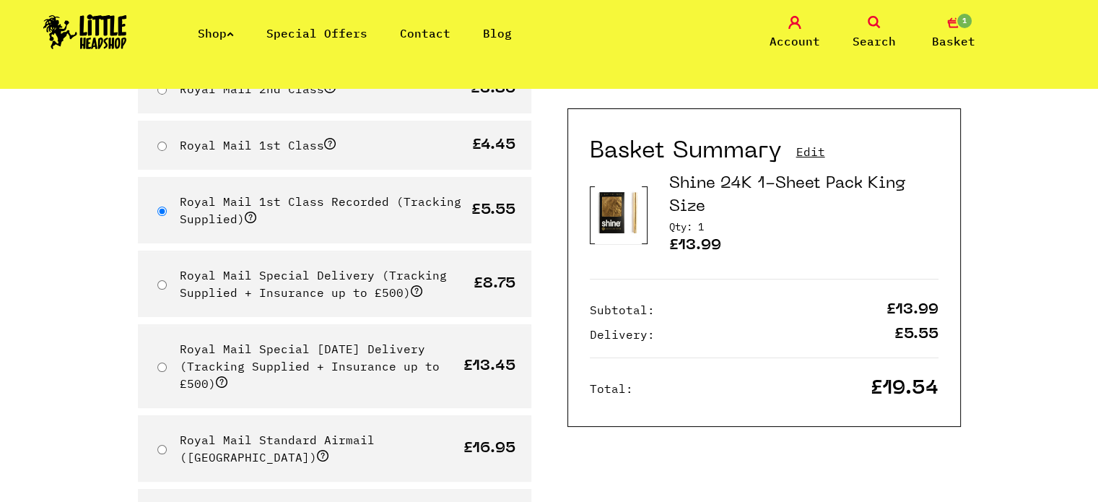
click at [161, 282] on input "Royal Mail Special Delivery (Tracking Supplied + Insurance up to £500)" at bounding box center [161, 284] width 9 height 9
radio input "true"
click at [158, 209] on input "Royal Mail 1st Class Recorded (Tracking Supplied)" at bounding box center [161, 211] width 9 height 9
radio input "true"
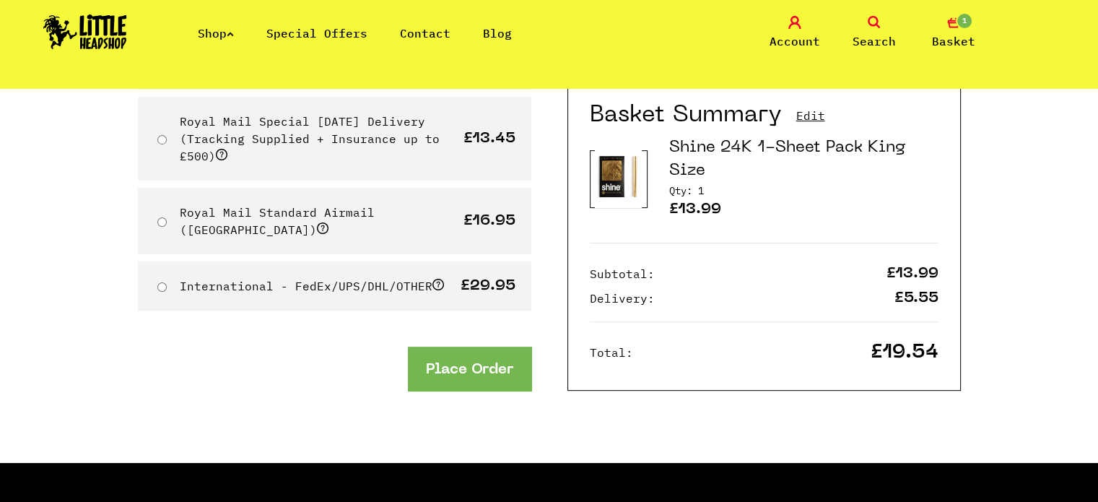
scroll to position [445, 0]
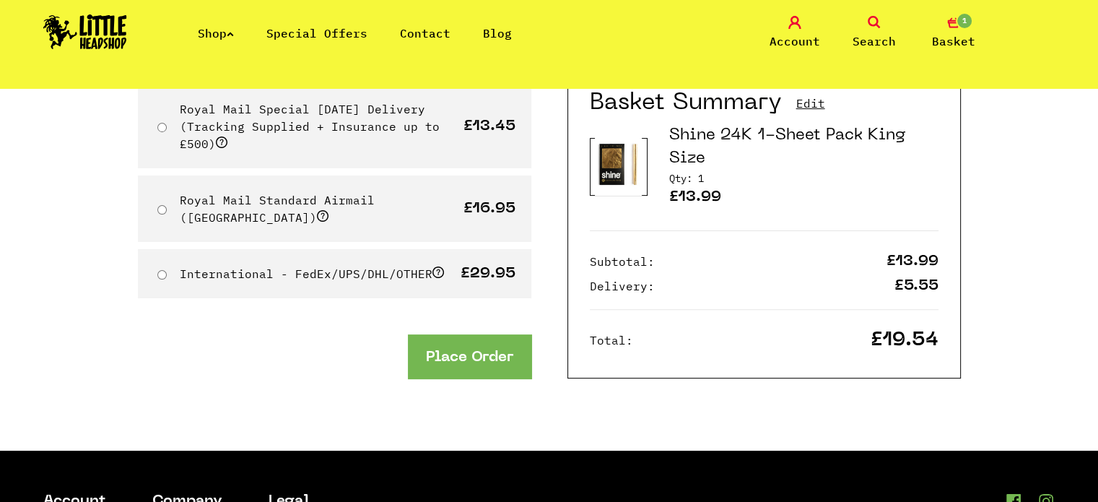
click at [490, 344] on button "Place Order" at bounding box center [469, 356] width 123 height 44
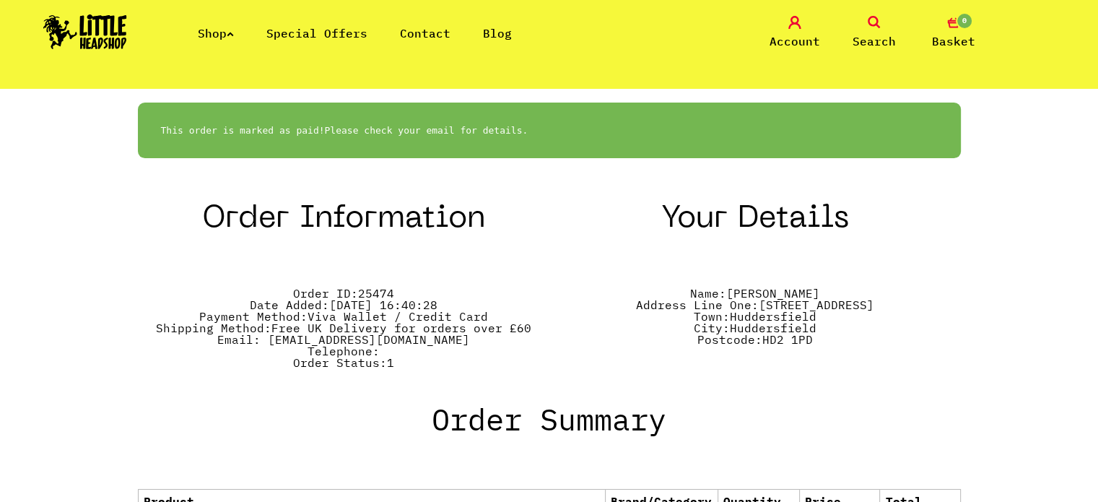
scroll to position [292, 0]
